Goal: Transaction & Acquisition: Purchase product/service

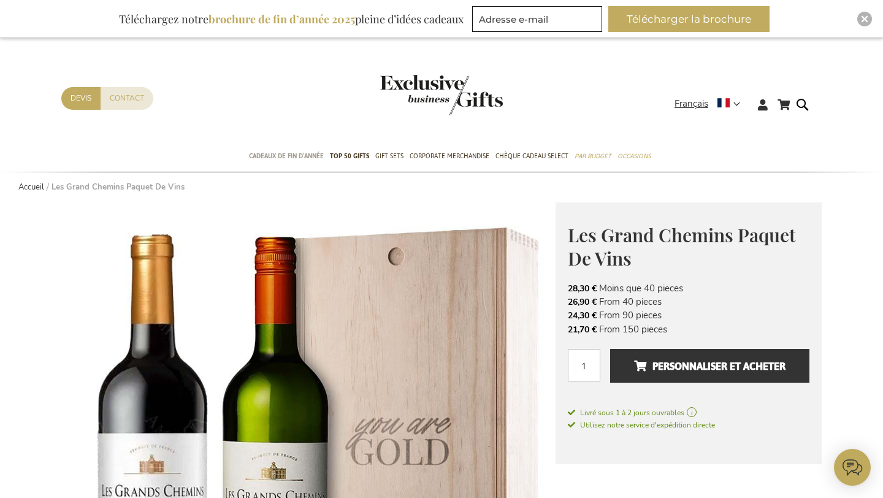
click at [309, 159] on span "Cadeaux de fin d’année" at bounding box center [286, 156] width 75 height 13
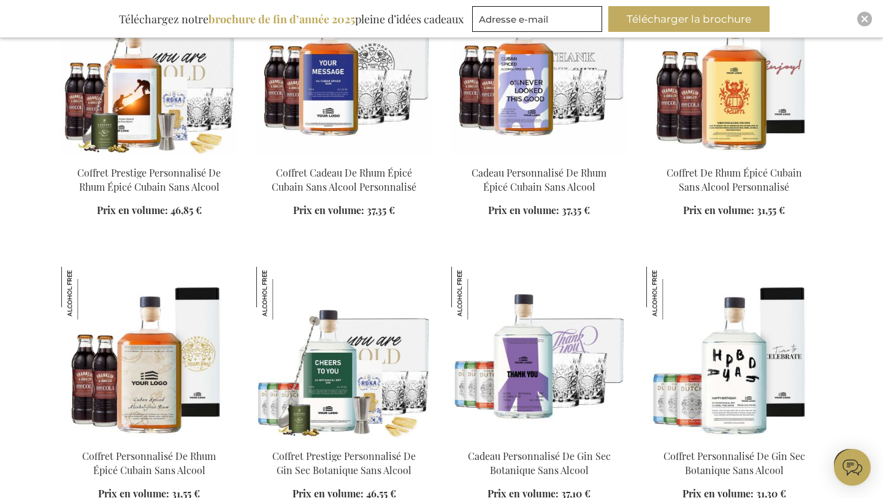
scroll to position [981, 0]
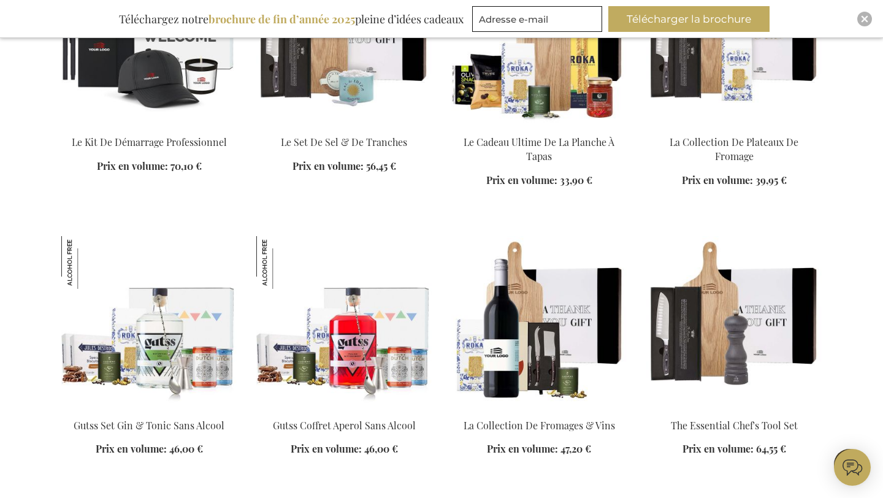
scroll to position [2396, 0]
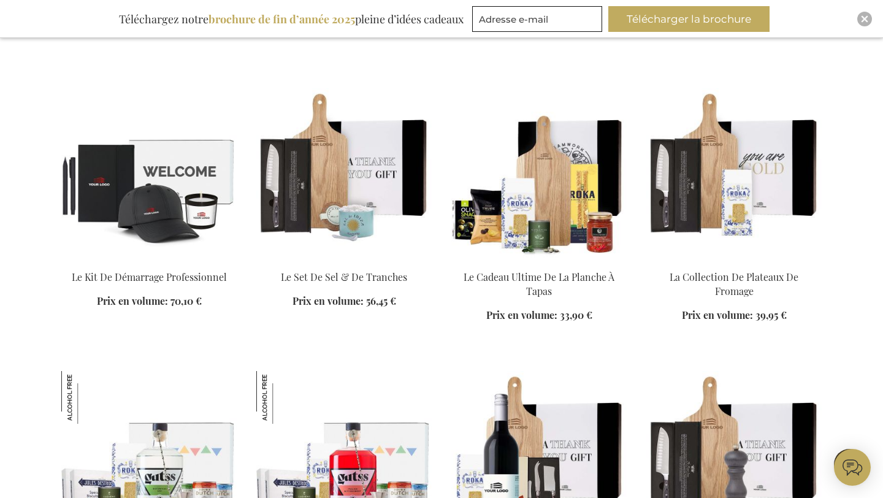
scroll to position [2232, 0]
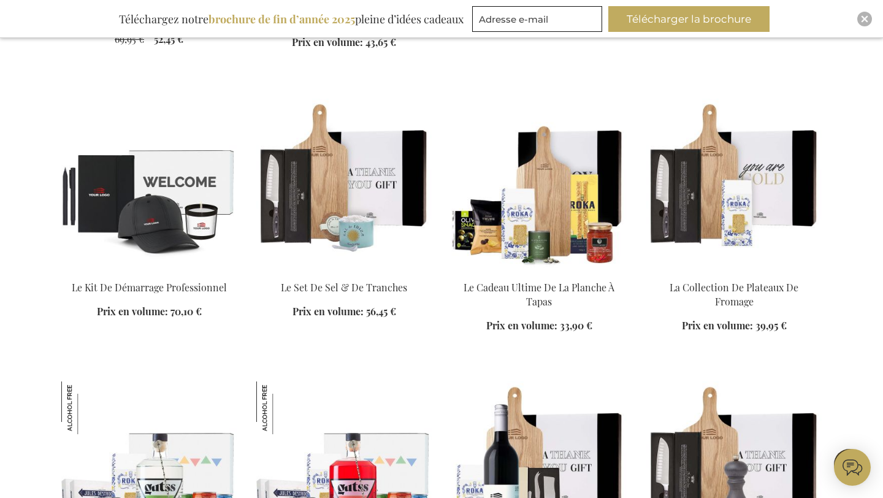
click at [537, 209] on img at bounding box center [538, 185] width 175 height 172
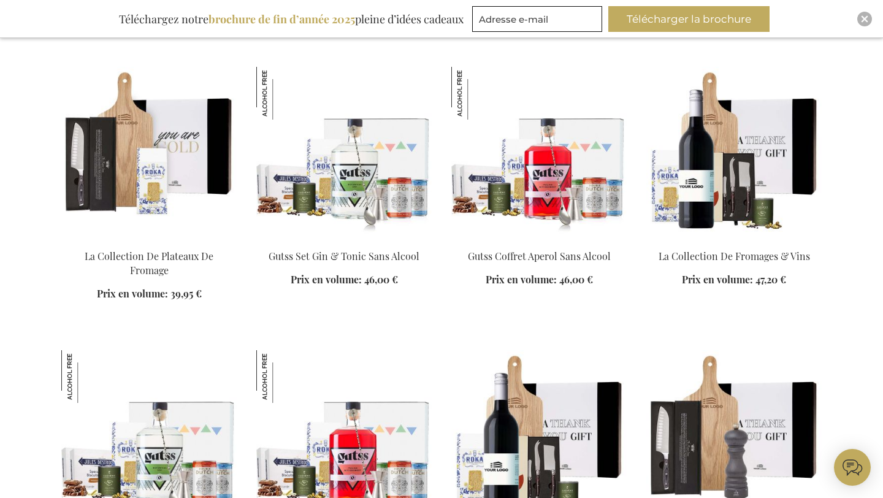
scroll to position [1547, 0]
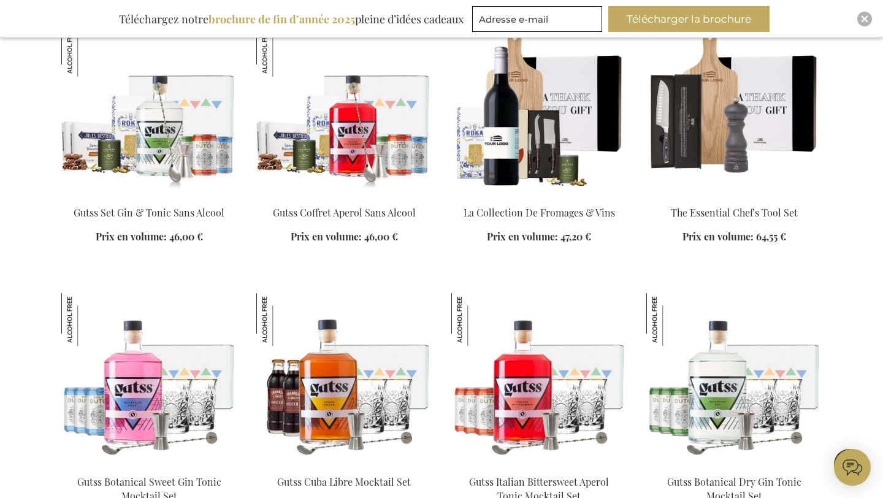
scroll to position [1832, 0]
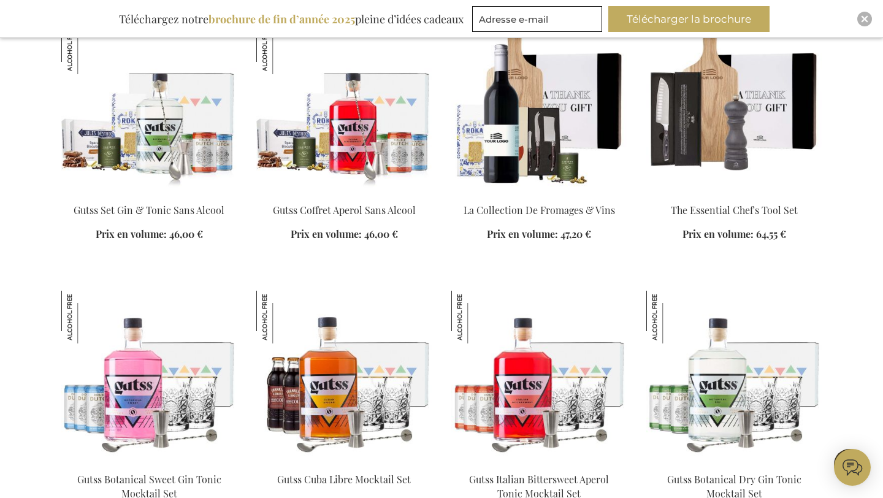
click at [512, 283] on ol "Gutss Set Gin & Tonic Sans Alcool Prix en volume: À partir de 46,00 €" at bounding box center [441, 429] width 761 height 816
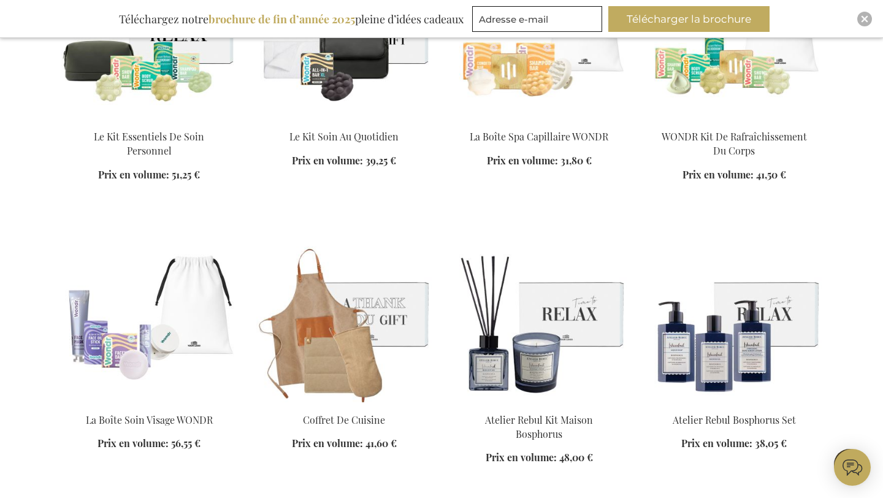
scroll to position [2487, 0]
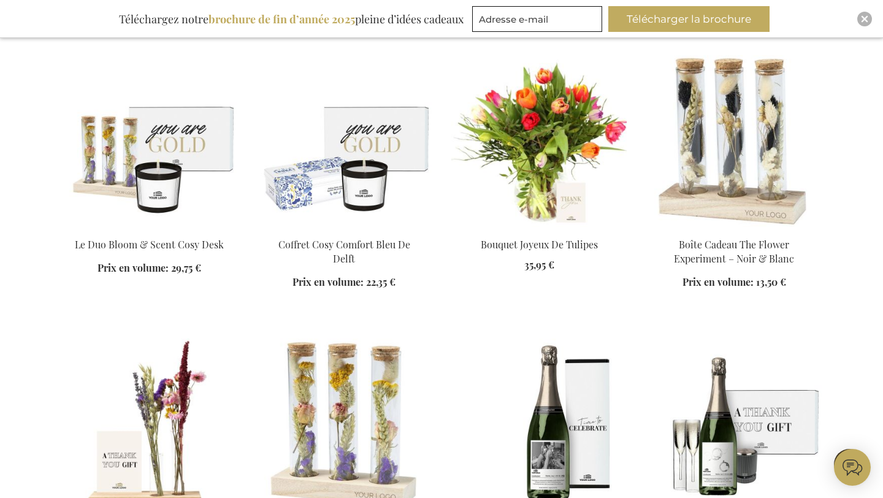
scroll to position [3190, 0]
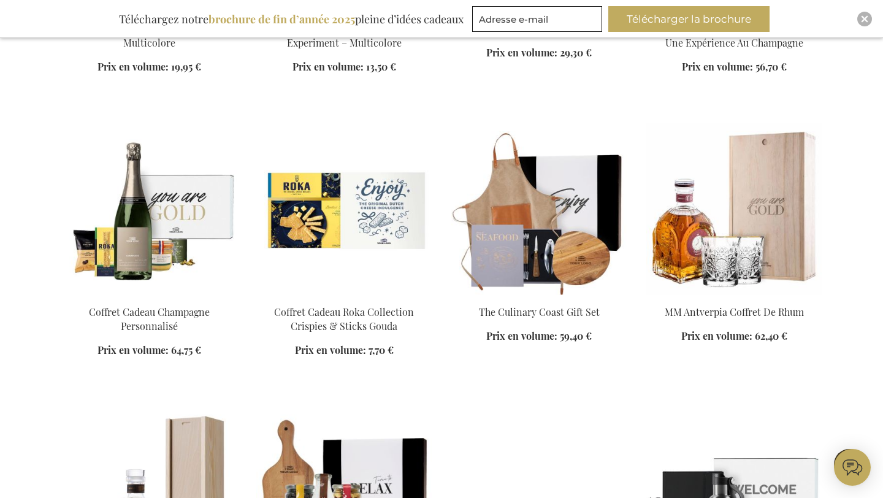
scroll to position [3688, 0]
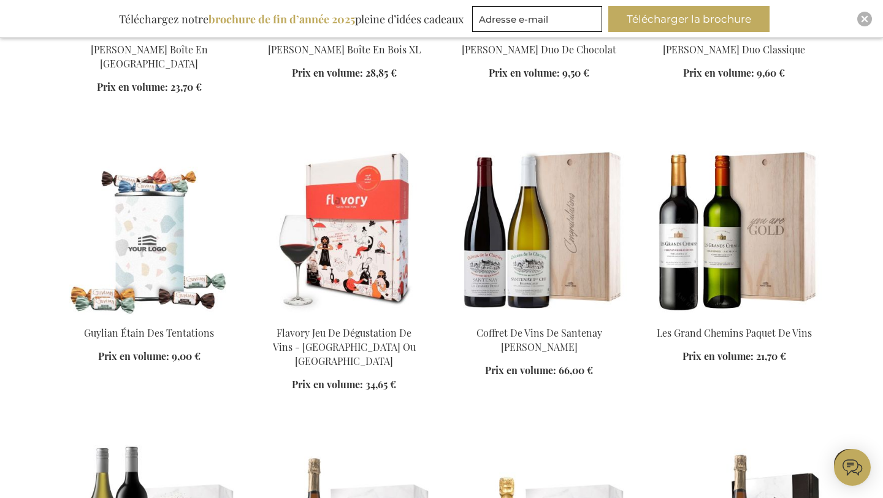
scroll to position [4515, 0]
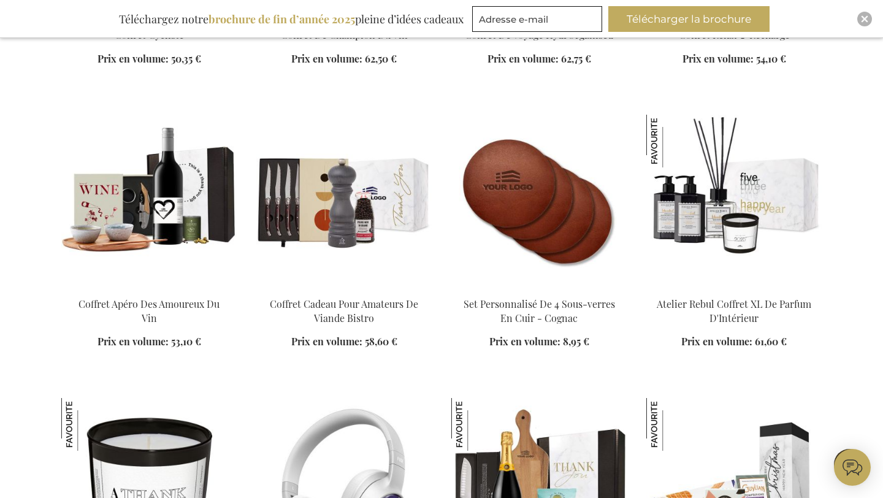
scroll to position [5953, 0]
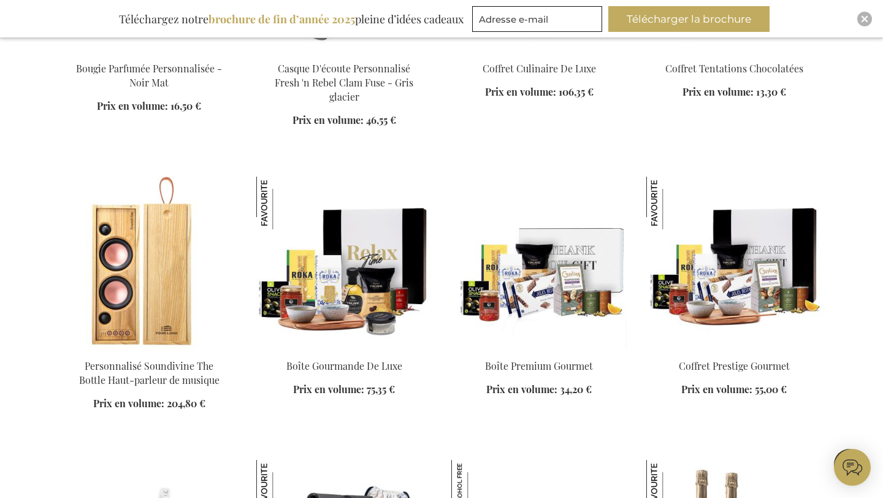
scroll to position [6475, 0]
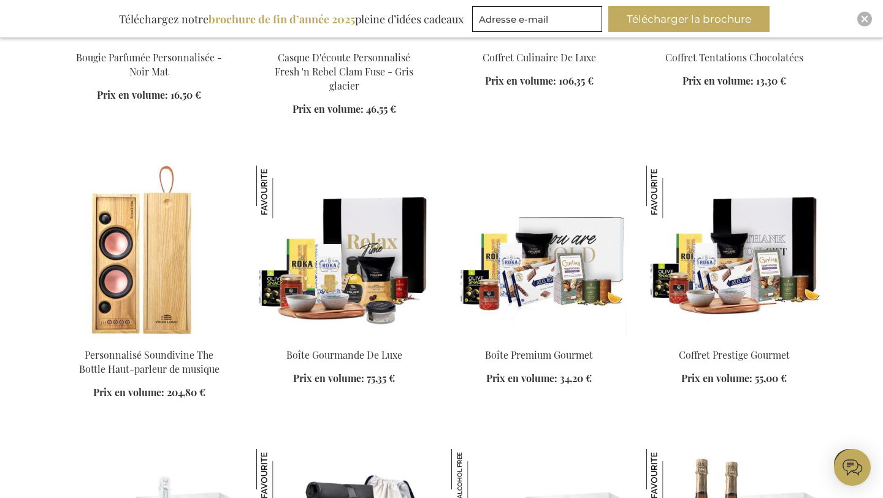
click at [568, 295] on img at bounding box center [538, 252] width 175 height 172
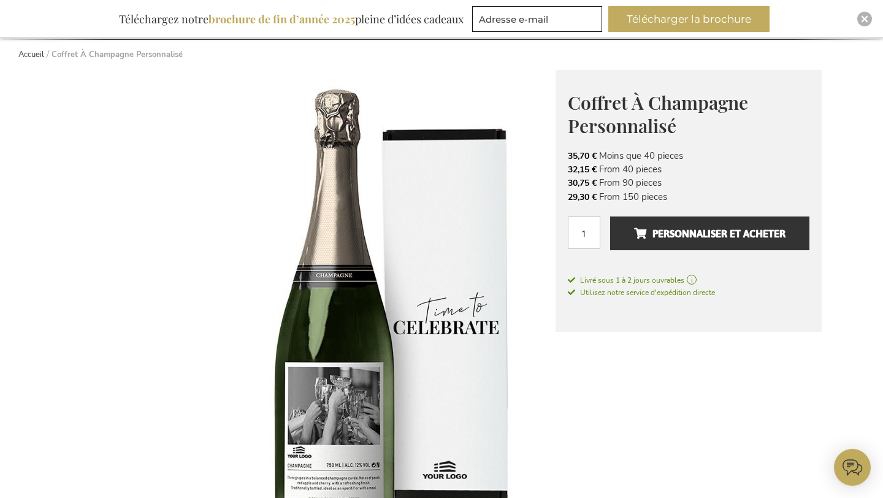
scroll to position [132, 0]
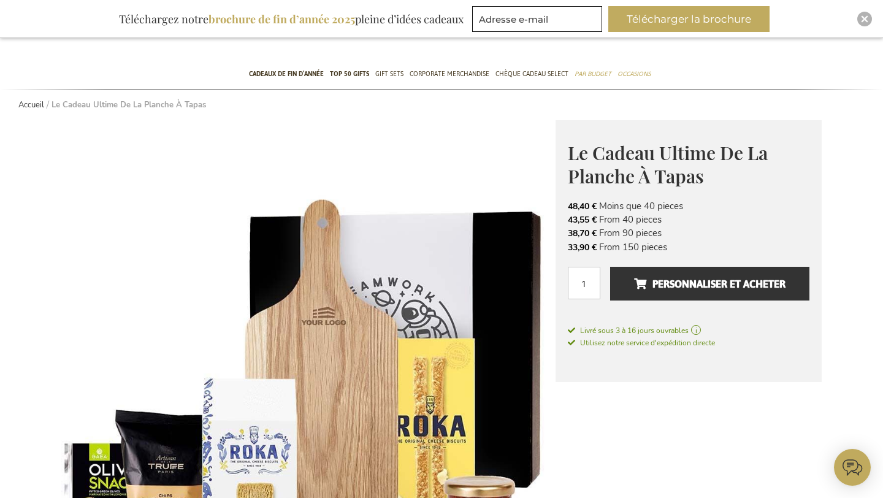
scroll to position [80, 0]
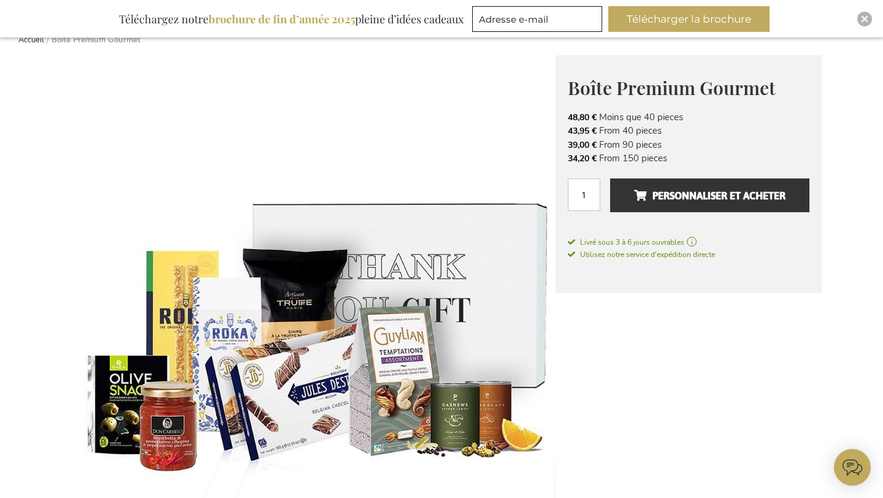
scroll to position [157, 0]
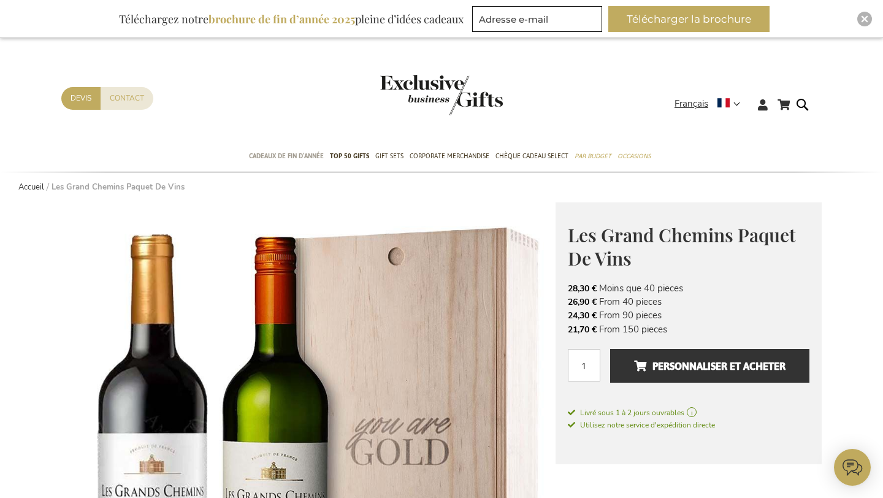
click at [301, 151] on span "Cadeaux de fin d’année" at bounding box center [286, 156] width 75 height 13
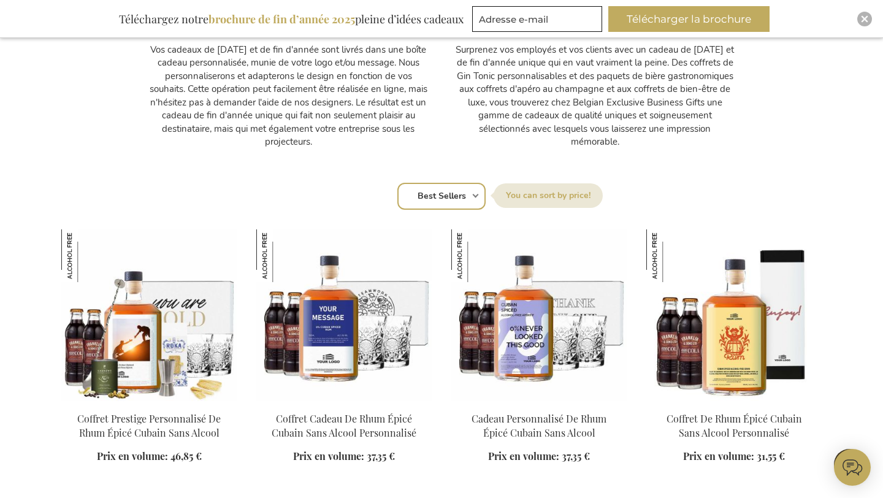
scroll to position [686, 0]
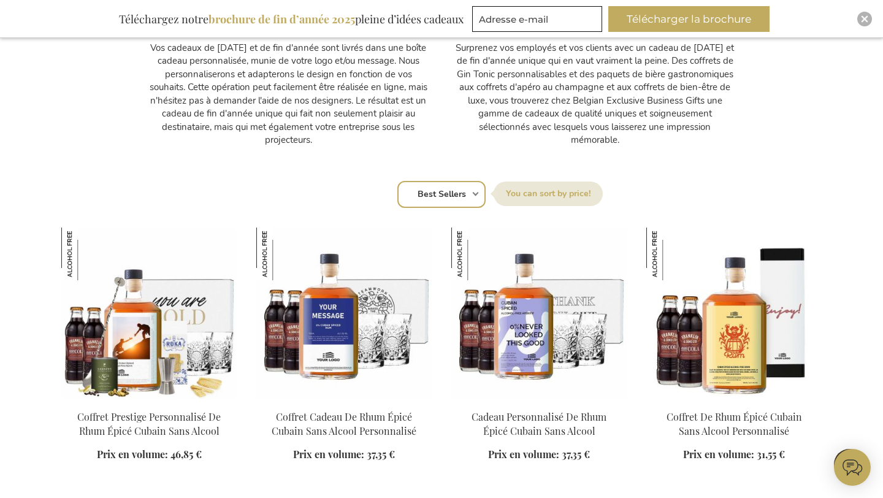
click at [518, 188] on label "[GEOGRAPHIC_DATA] par" at bounding box center [548, 194] width 109 height 25
click at [486, 188] on select "Position Best Sellers Les plus consultés Nouveau Biggest Saving Price: low to h…" at bounding box center [441, 194] width 88 height 27
click at [473, 190] on select "Position Best Sellers Les plus consultés Nouveau Biggest Saving Price: low to h…" at bounding box center [441, 194] width 88 height 27
select select "price_asc"
click at [397, 181] on select "Position Best Sellers Les plus consultés Nouveau Biggest Saving Price: low to h…" at bounding box center [441, 194] width 88 height 27
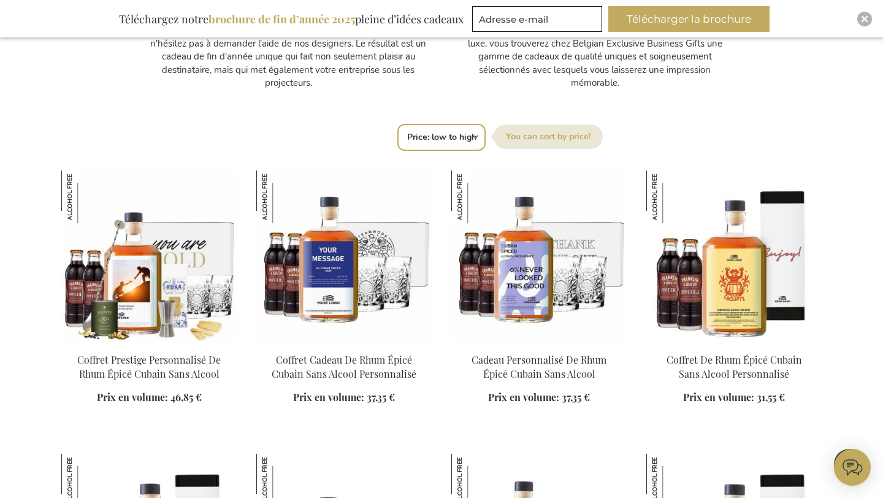
scroll to position [804, 0]
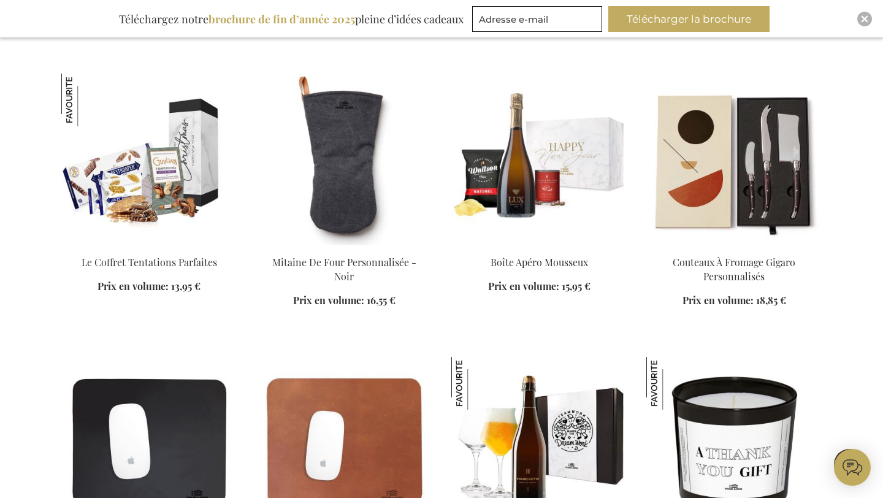
scroll to position [1989, 0]
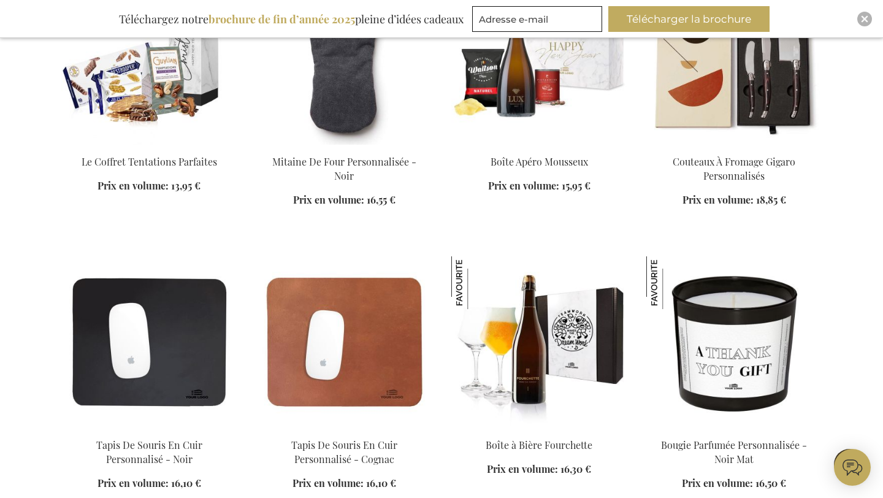
scroll to position [2090, 0]
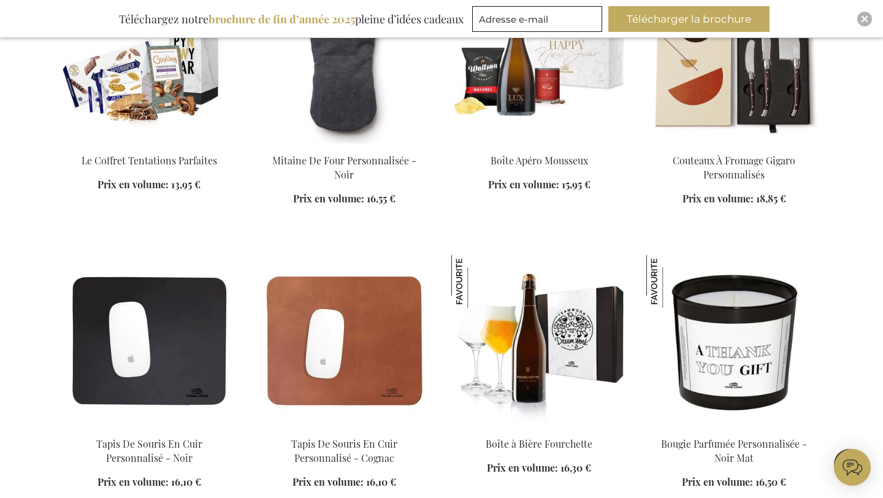
click at [142, 87] on img at bounding box center [148, 58] width 175 height 172
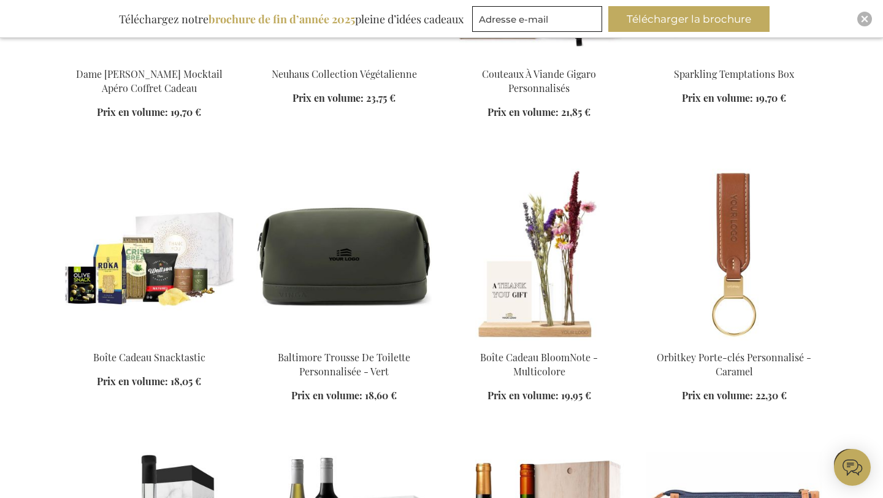
scroll to position [1969, 0]
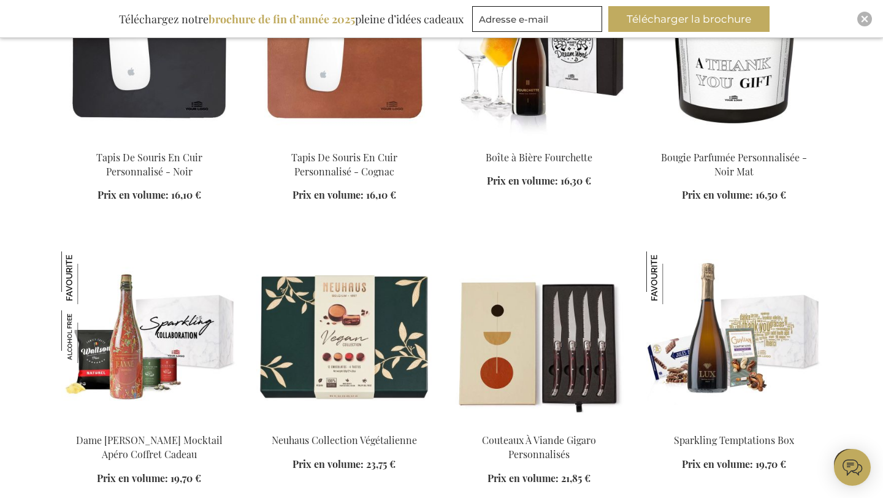
scroll to position [1584, 0]
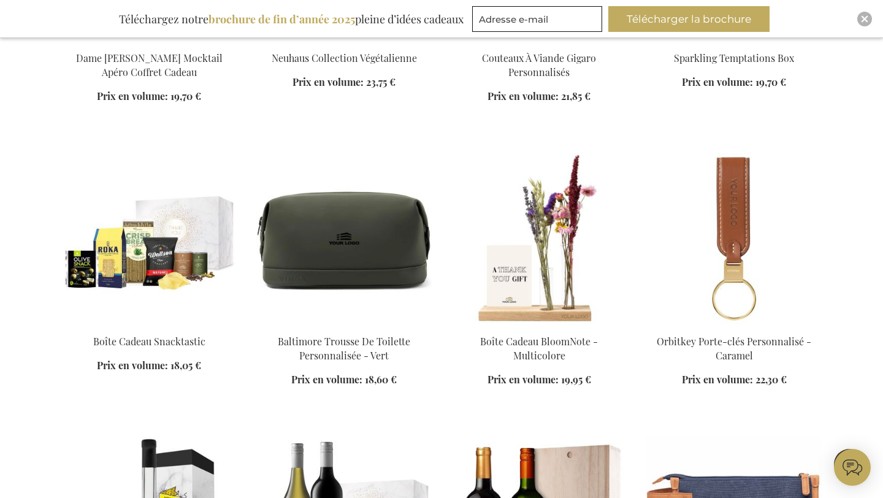
scroll to position [2013, 0]
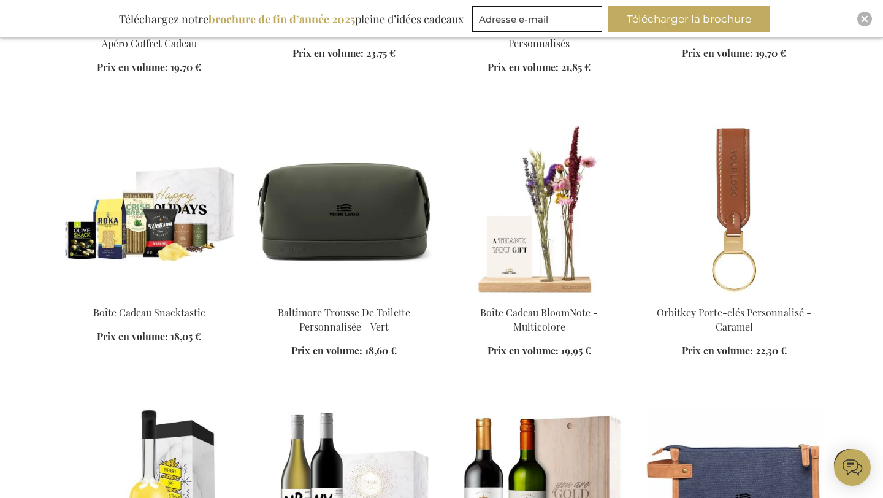
click at [152, 239] on img at bounding box center [148, 210] width 175 height 172
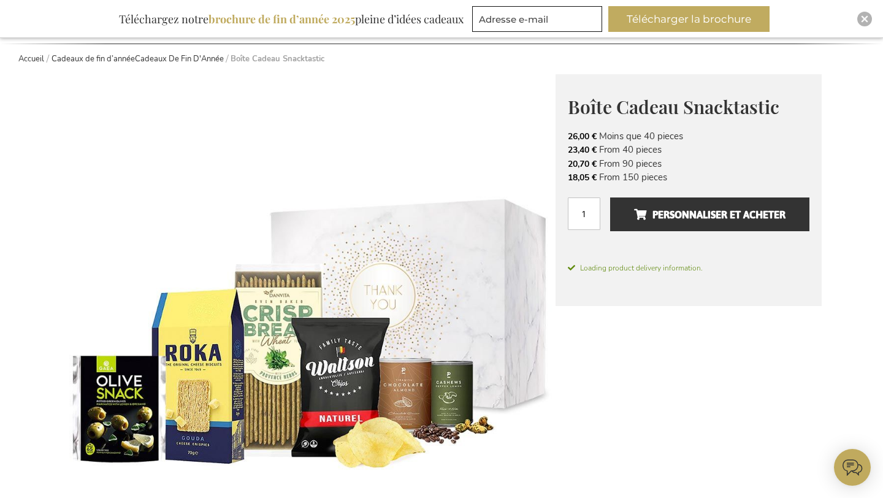
scroll to position [155, 0]
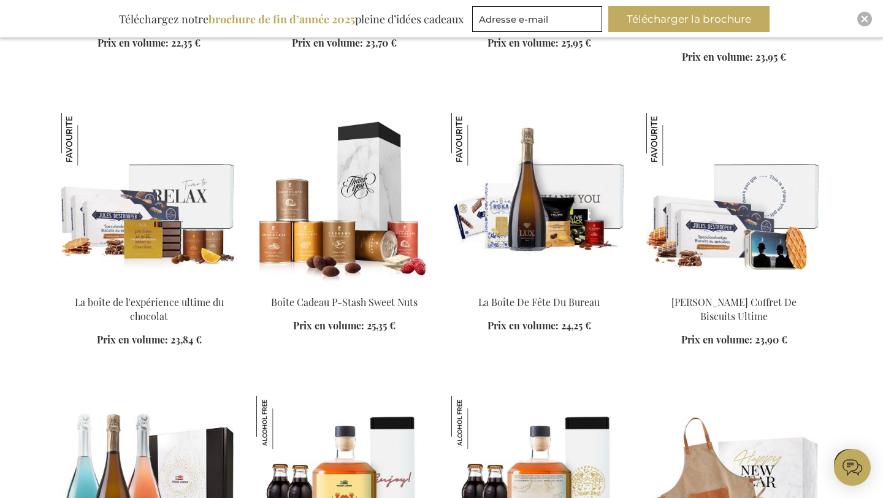
scroll to position [2637, 0]
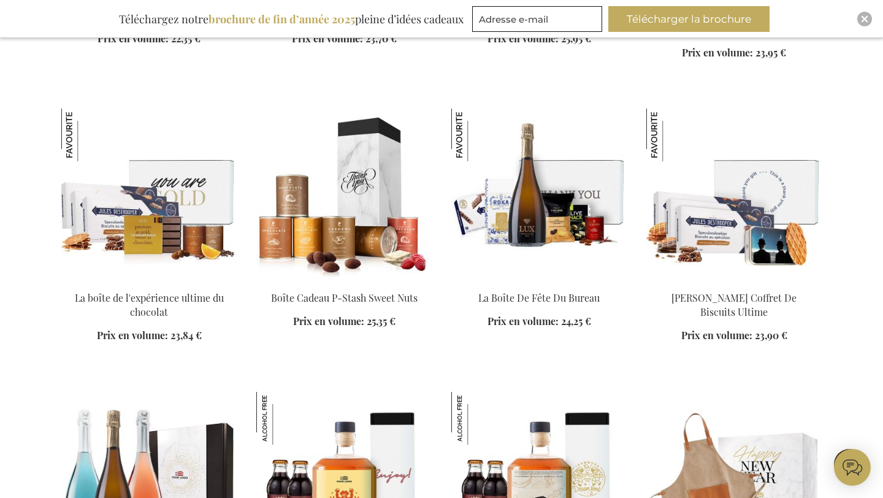
click at [193, 195] on img at bounding box center [148, 195] width 175 height 172
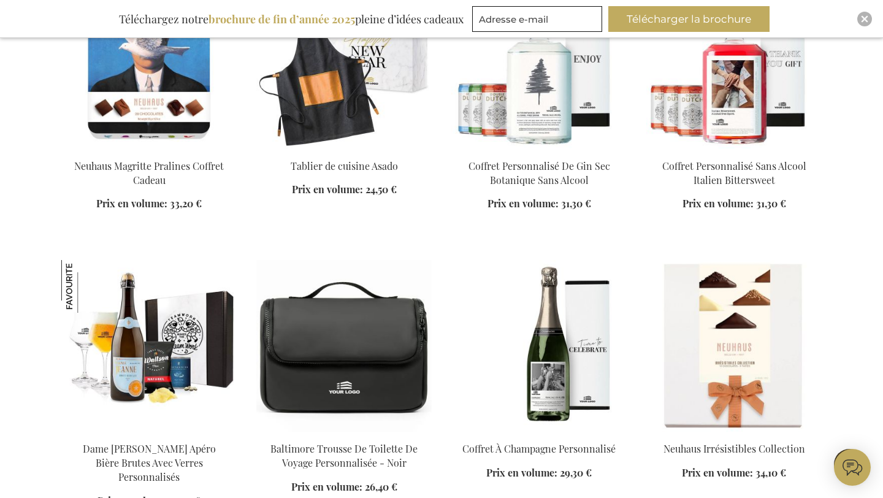
scroll to position [1627, 0]
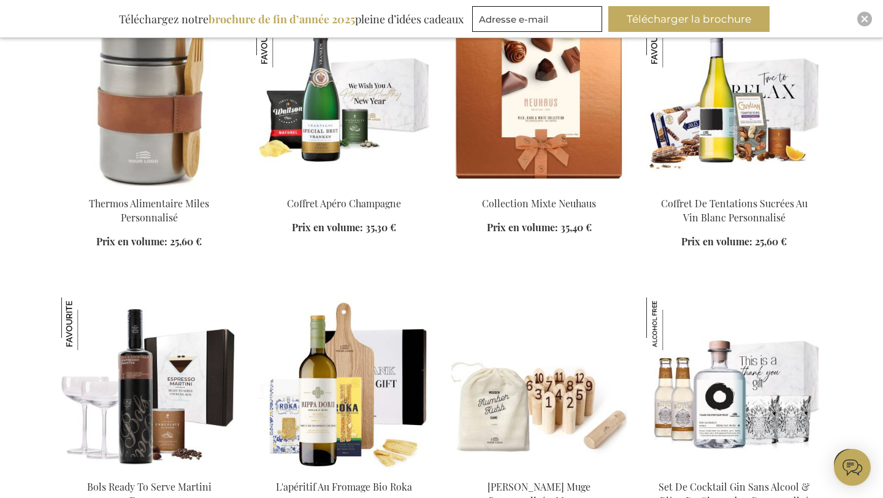
scroll to position [2525, 0]
